Goal: Check status: Check status

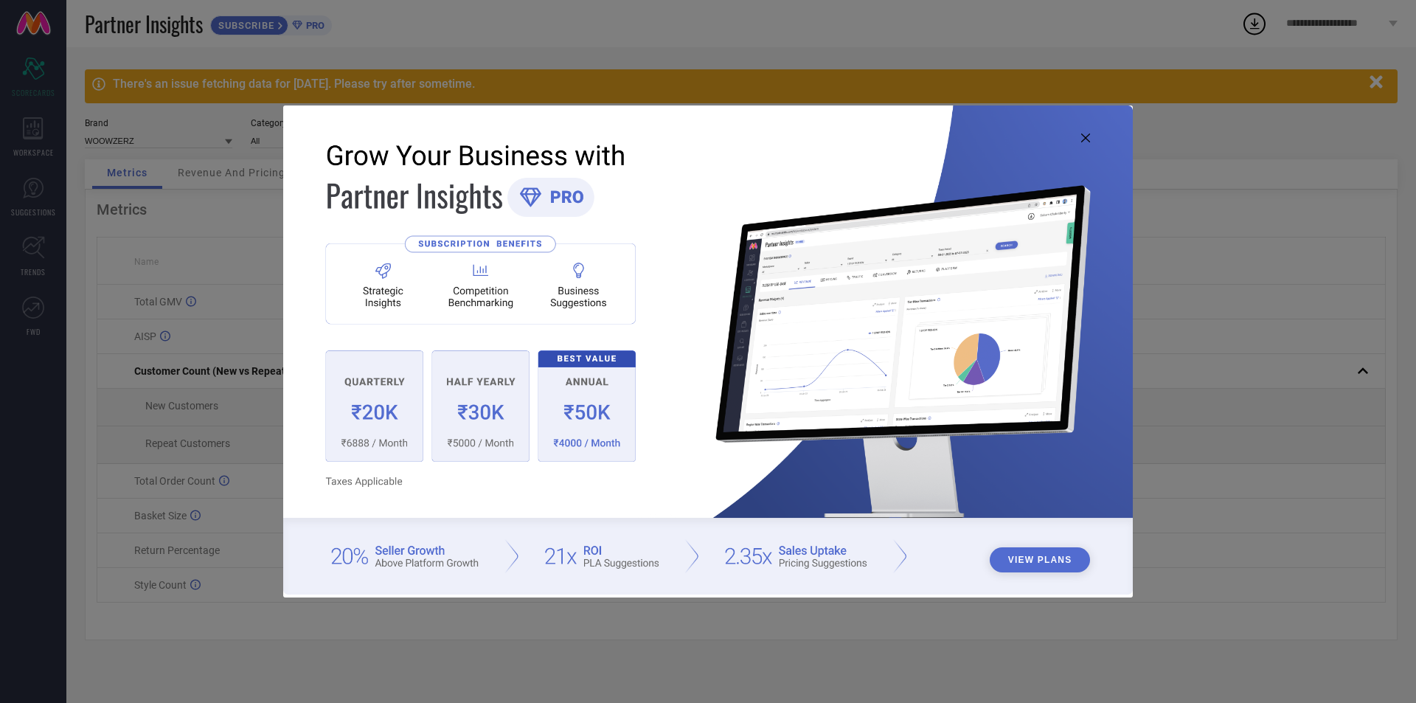
click at [1083, 137] on icon at bounding box center [1086, 138] width 9 height 9
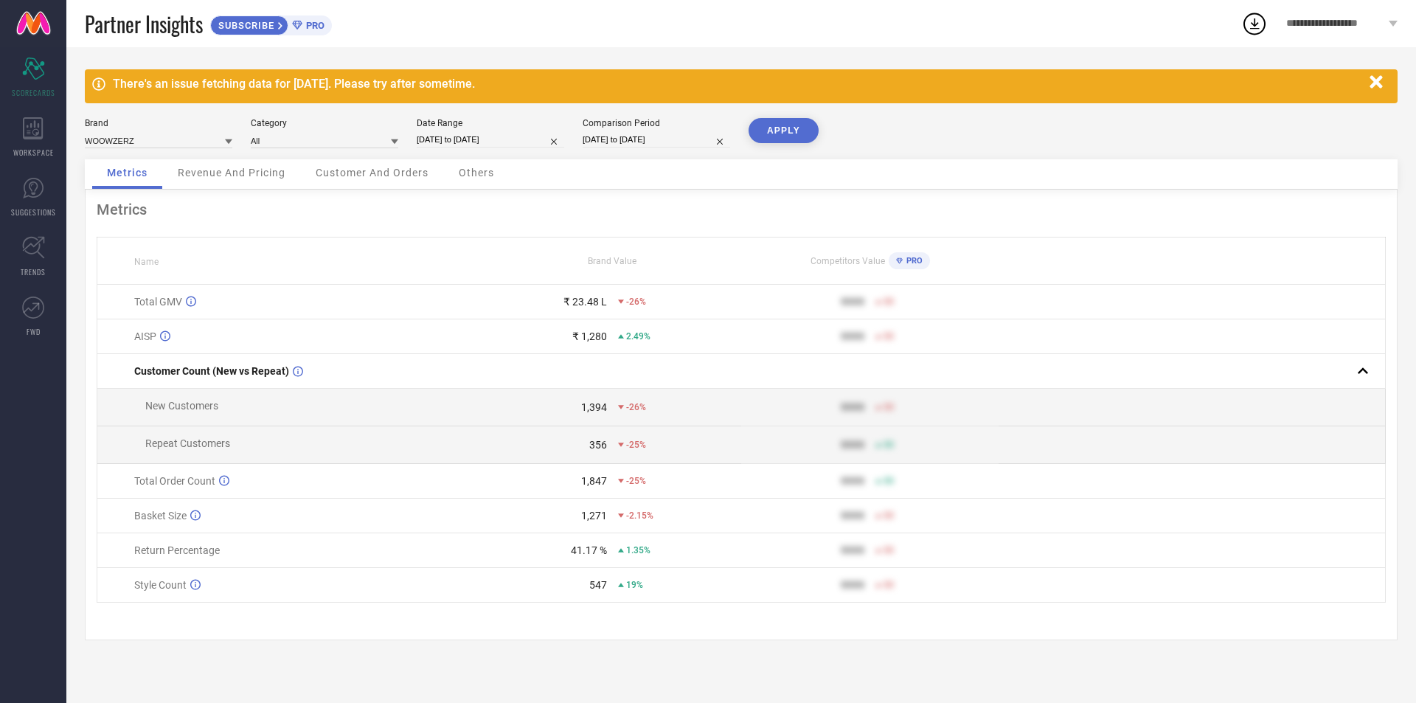
click at [480, 141] on input "[DATE] to [DATE]" at bounding box center [491, 139] width 148 height 15
select select "6"
select select "2025"
select select "7"
select select "2025"
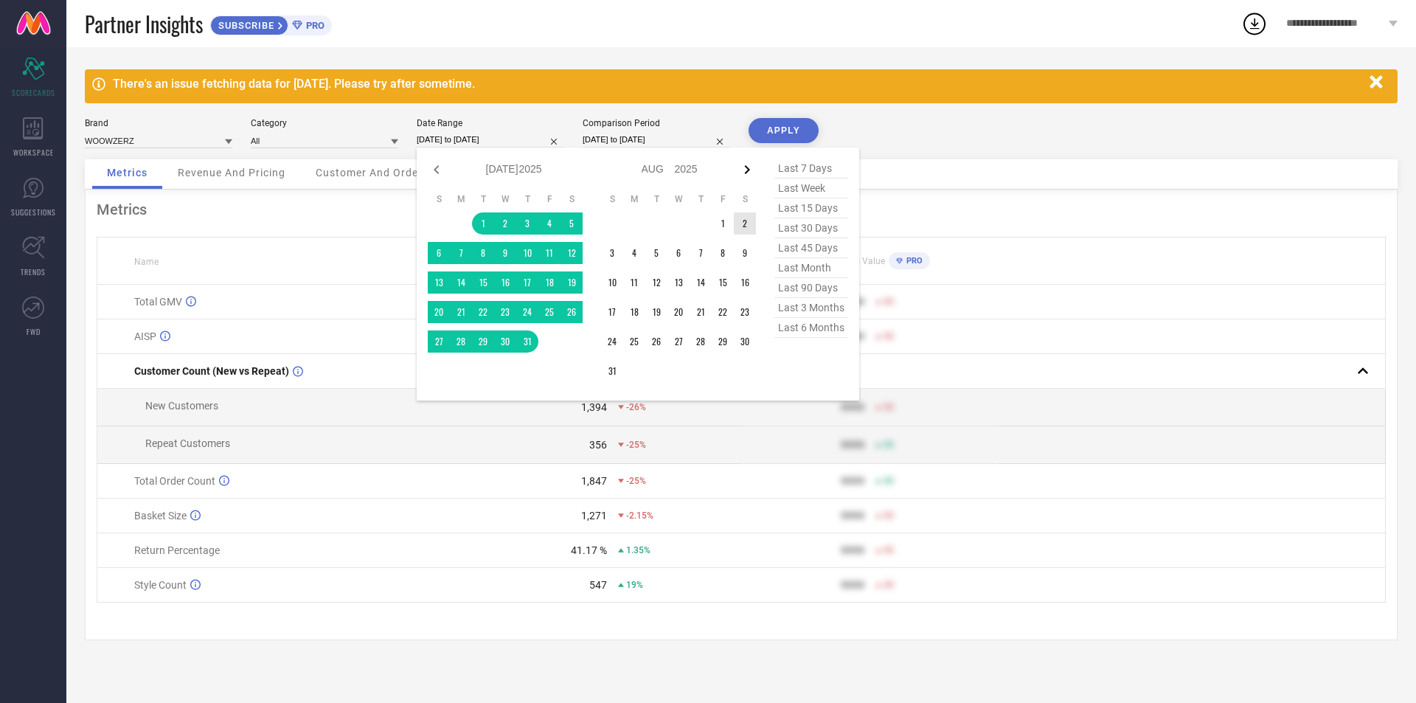
click at [749, 175] on icon at bounding box center [747, 170] width 18 height 18
select select "7"
select select "2025"
select select "8"
select select "2025"
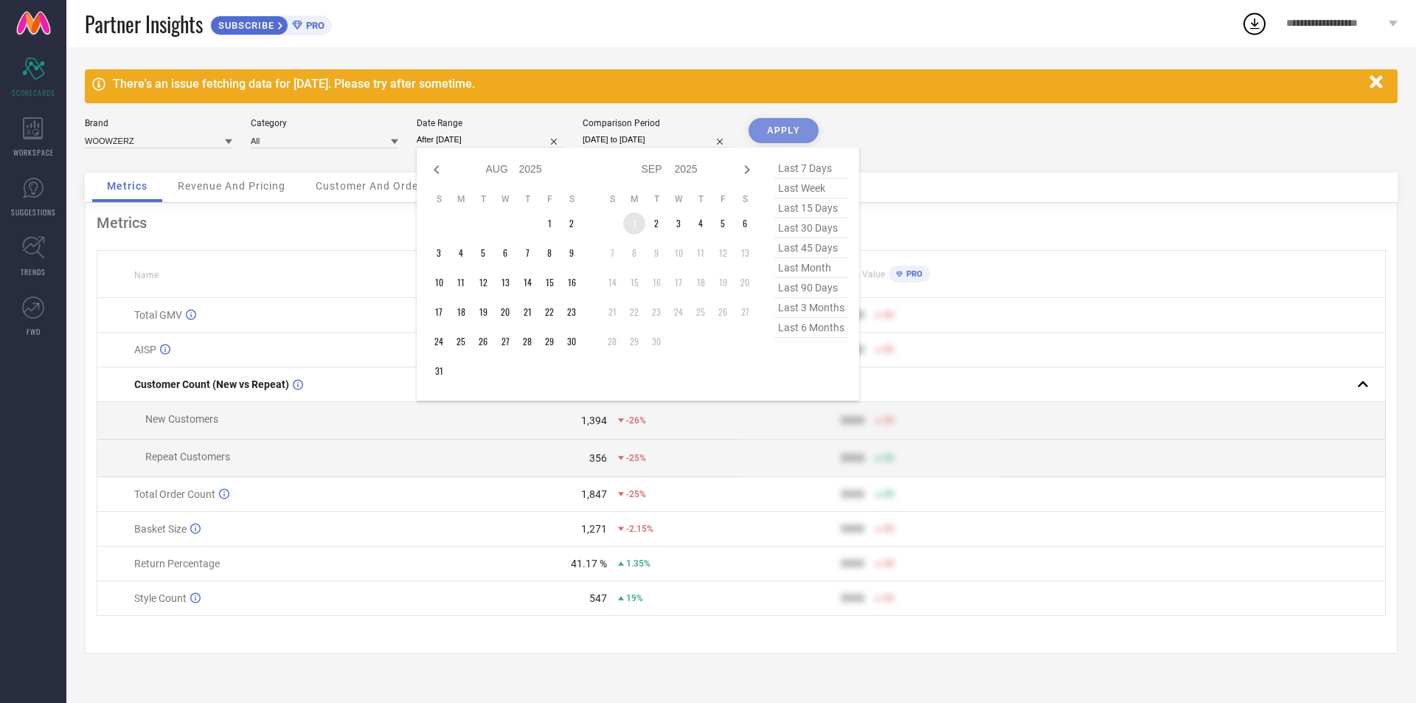
click at [634, 224] on td "1" at bounding box center [634, 223] width 22 height 22
type input "[DATE] to [DATE]"
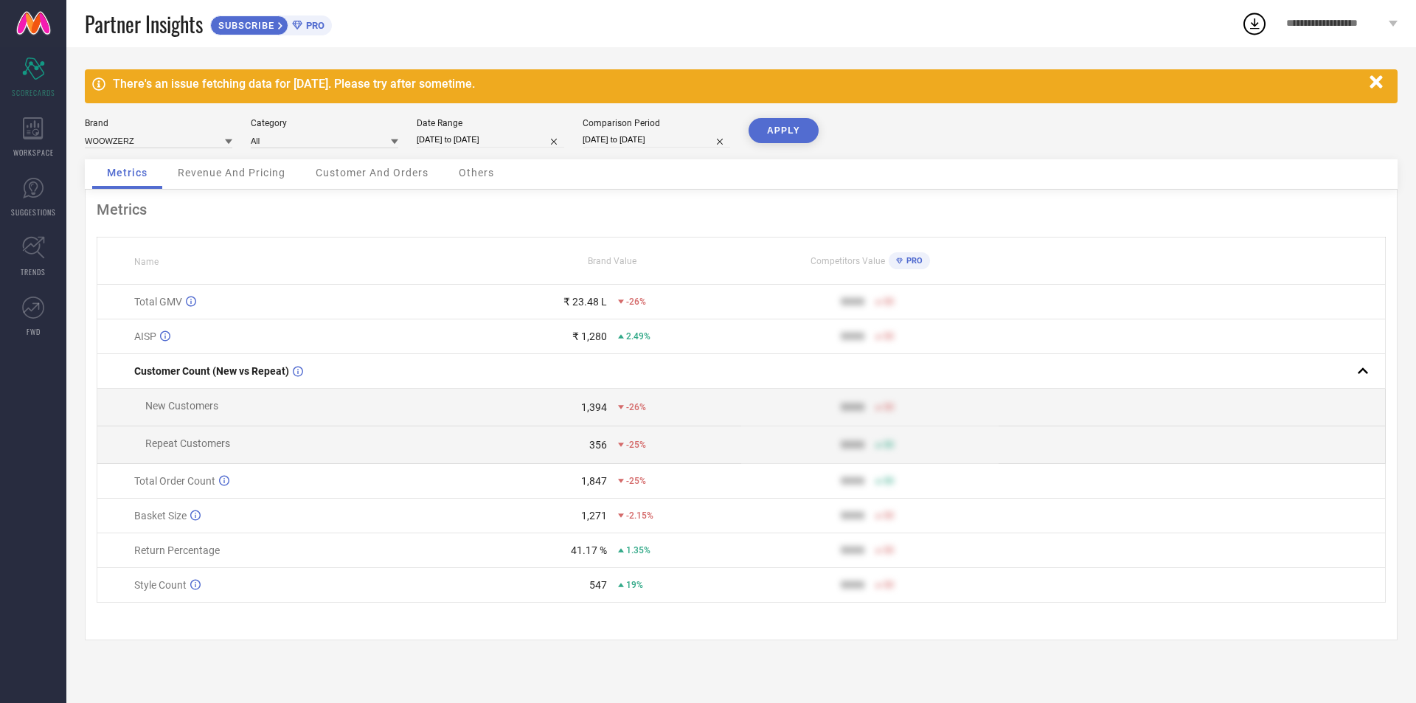
click at [778, 116] on div "There's an issue fetching data for [DATE]. Please try after sometime. Brand WOO…" at bounding box center [741, 375] width 1350 height 656
click at [779, 135] on button "APPLY" at bounding box center [784, 130] width 70 height 25
click at [38, 75] on icon "Scorecard" at bounding box center [33, 69] width 23 height 22
